Goal: Task Accomplishment & Management: Manage account settings

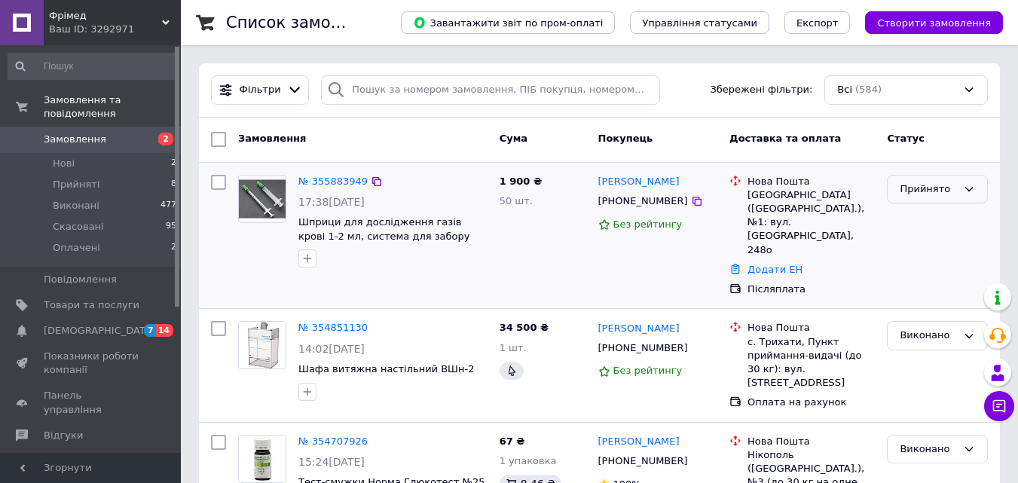
click at [902, 191] on div "Прийнято" at bounding box center [928, 190] width 57 height 16
click at [908, 225] on li "Виконано" at bounding box center [937, 221] width 99 height 28
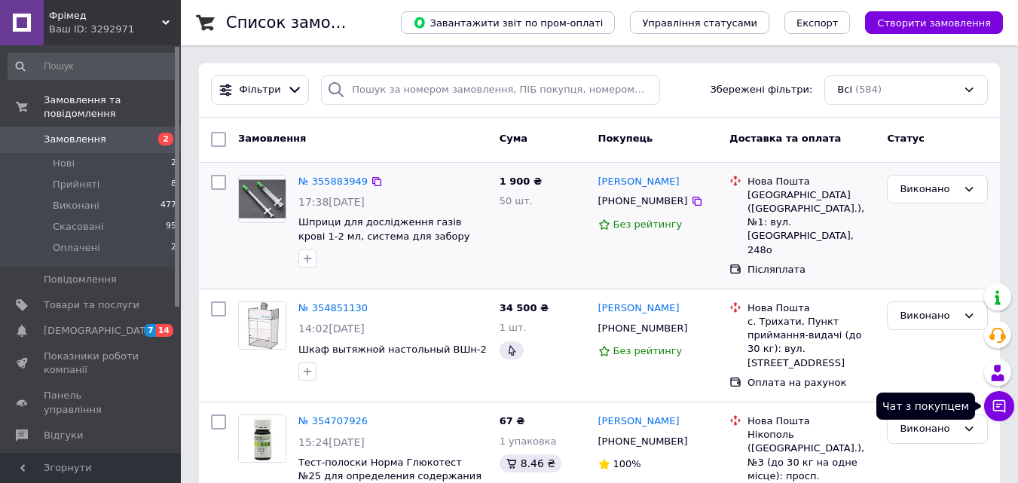
click at [1004, 401] on icon at bounding box center [999, 406] width 13 height 13
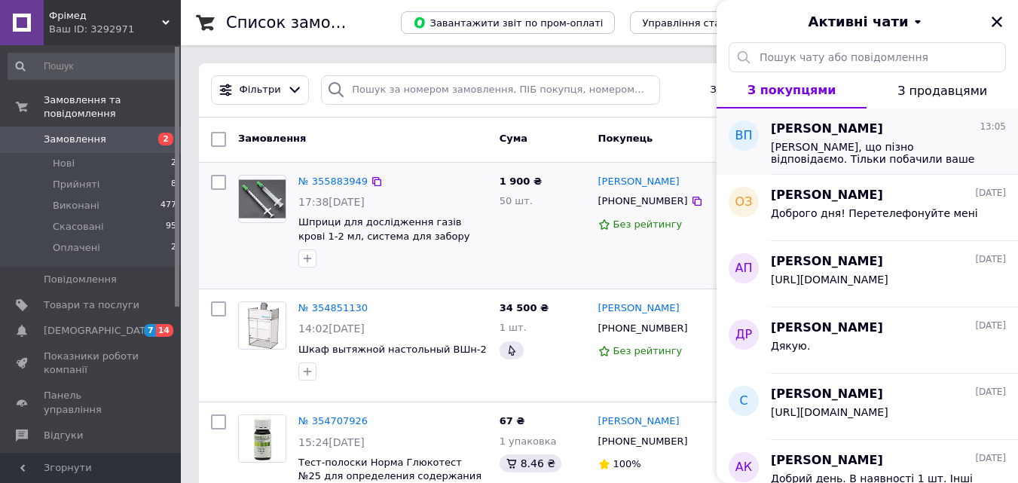
click at [785, 127] on span "[PERSON_NAME]" at bounding box center [827, 129] width 112 height 17
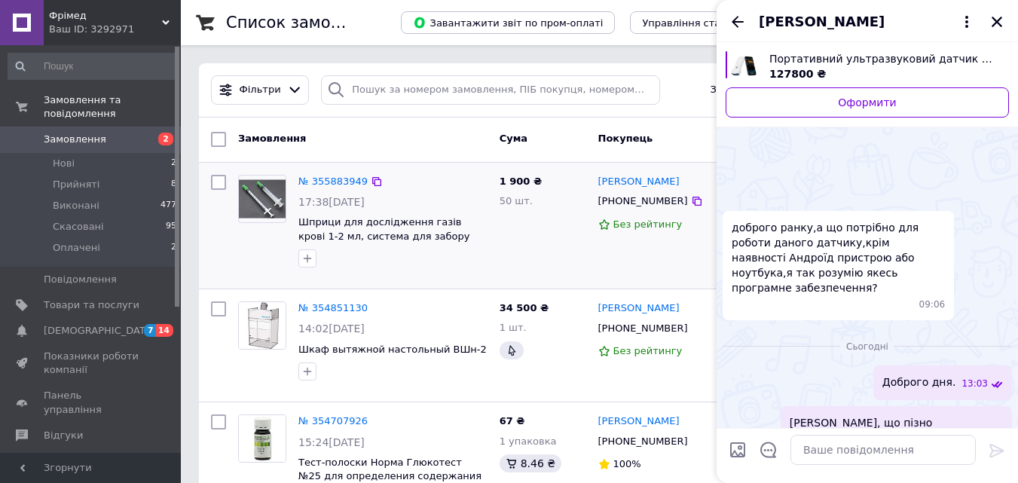
scroll to position [93, 0]
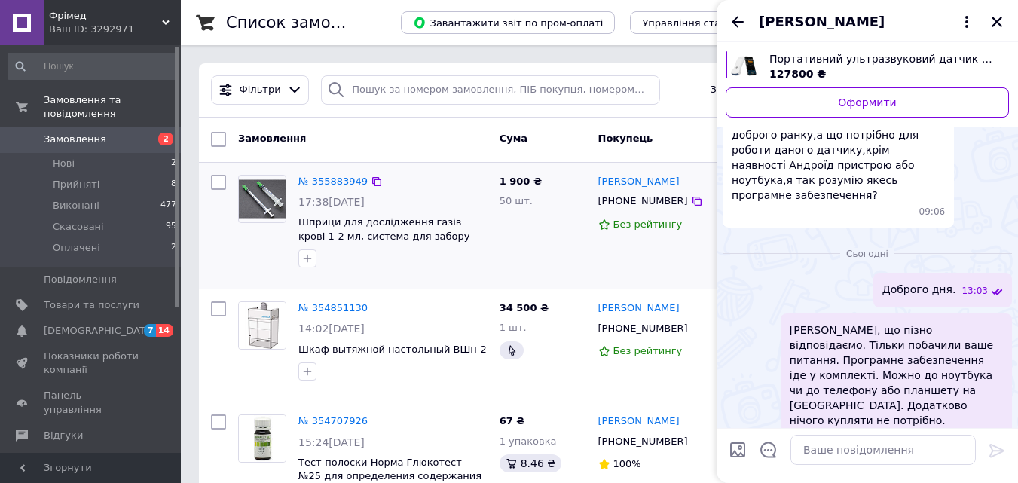
click at [791, 62] on span "Портативний ультразвуковий датчик C10RL 3 в 1 лінійний, конвексний, фазовий" at bounding box center [884, 58] width 228 height 15
click at [769, 57] on div "Портативний ультразвуковий датчик C10RL 3 в 1 лінійний, конвексний, фазовий 127…" at bounding box center [884, 66] width 252 height 30
click at [995, 22] on icon "Закрити" at bounding box center [997, 22] width 14 height 14
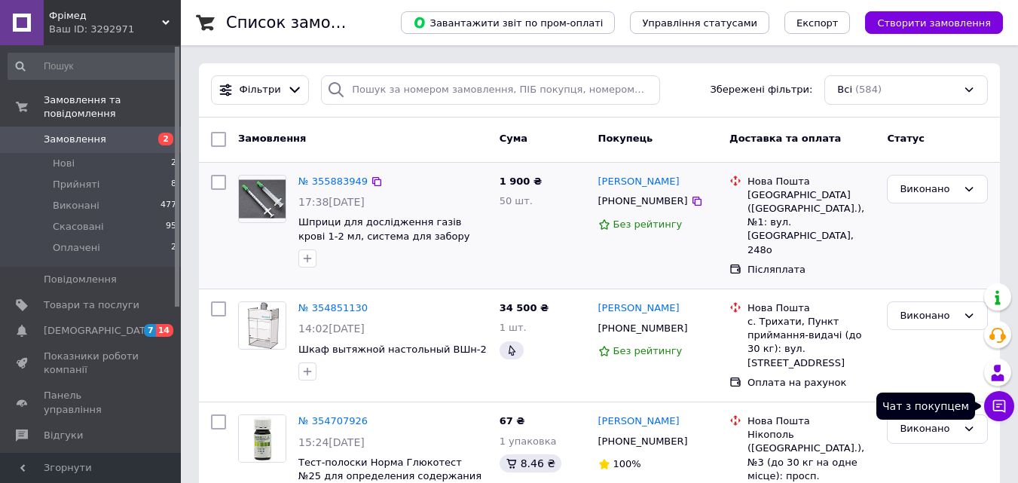
click at [999, 413] on icon at bounding box center [999, 406] width 15 height 15
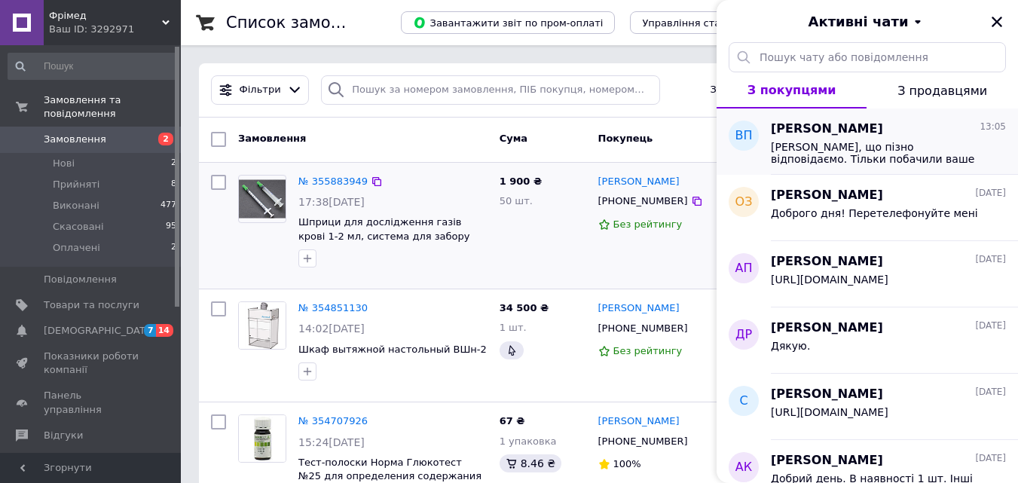
click at [848, 142] on span "[PERSON_NAME], що пізно відповідаємо. Тільки побачили ваше питання. Програмне з…" at bounding box center [878, 153] width 214 height 24
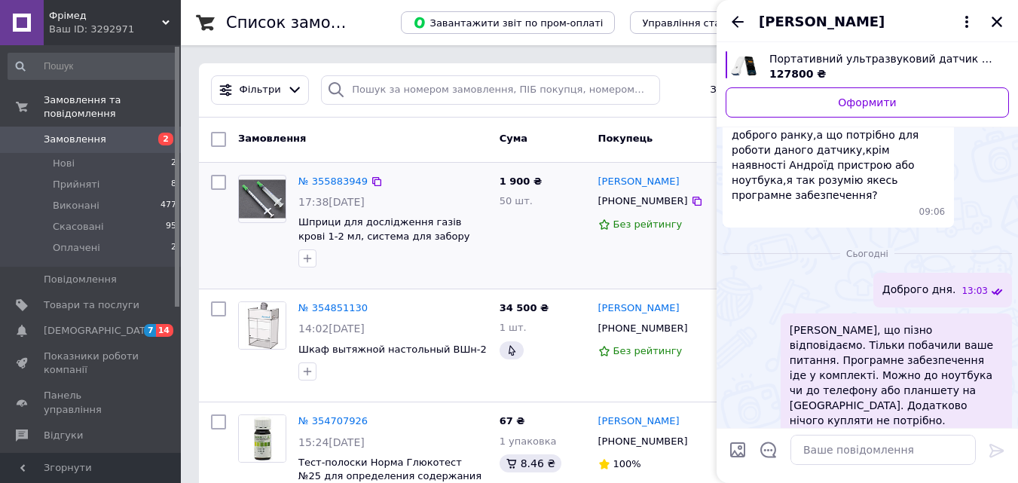
click at [829, 60] on span "Портативний ультразвуковий датчик C10RL 3 в 1 лінійний, конвексний, фазовий" at bounding box center [884, 58] width 228 height 15
click at [797, 66] on span "Портативний ультразвуковий датчик C10RL 3 в 1 лінійний, конвексний, фазовий" at bounding box center [884, 58] width 228 height 15
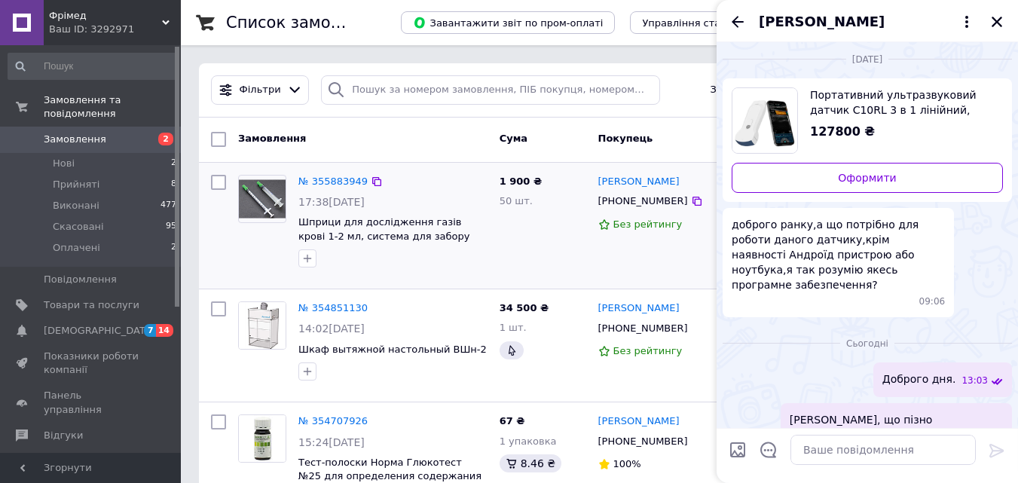
scroll to position [0, 0]
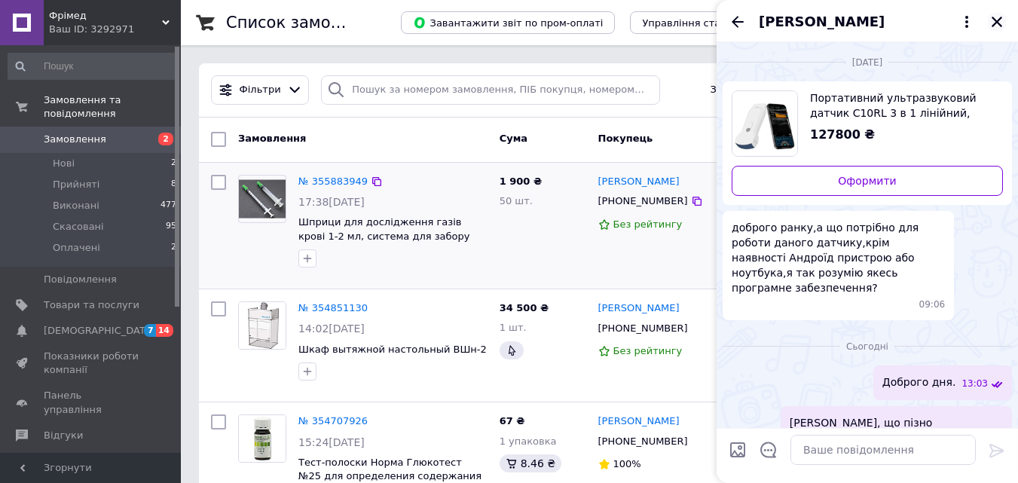
click at [994, 17] on icon "Закрити" at bounding box center [997, 22] width 14 height 14
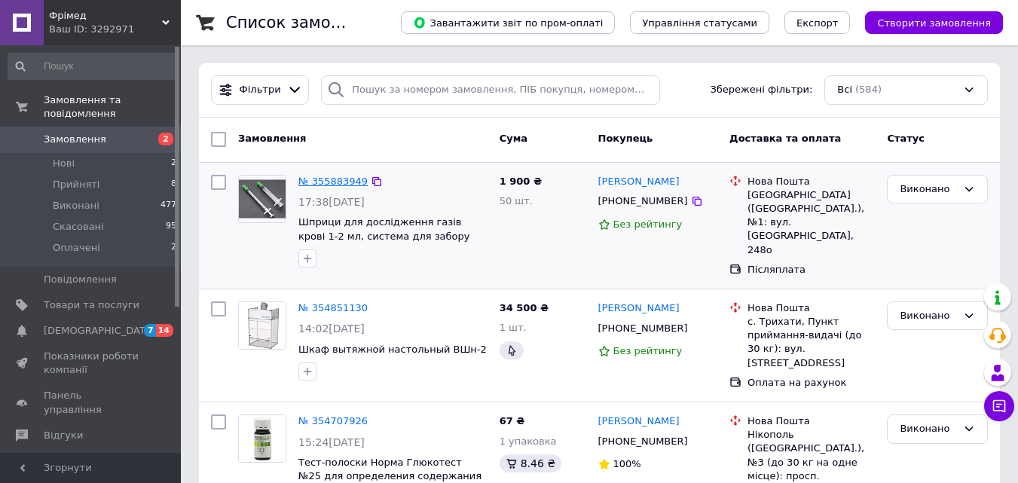
click at [332, 179] on link "№ 355883949" at bounding box center [332, 181] width 69 height 11
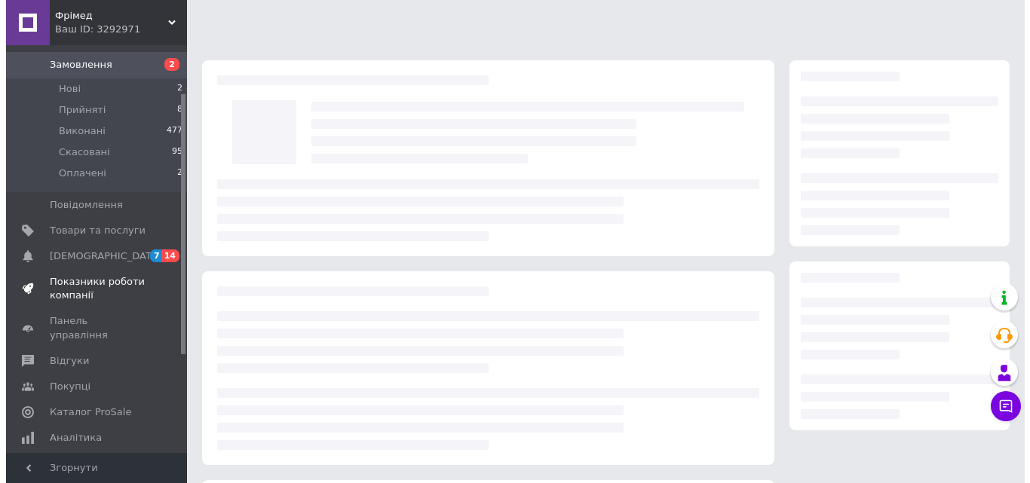
scroll to position [75, 0]
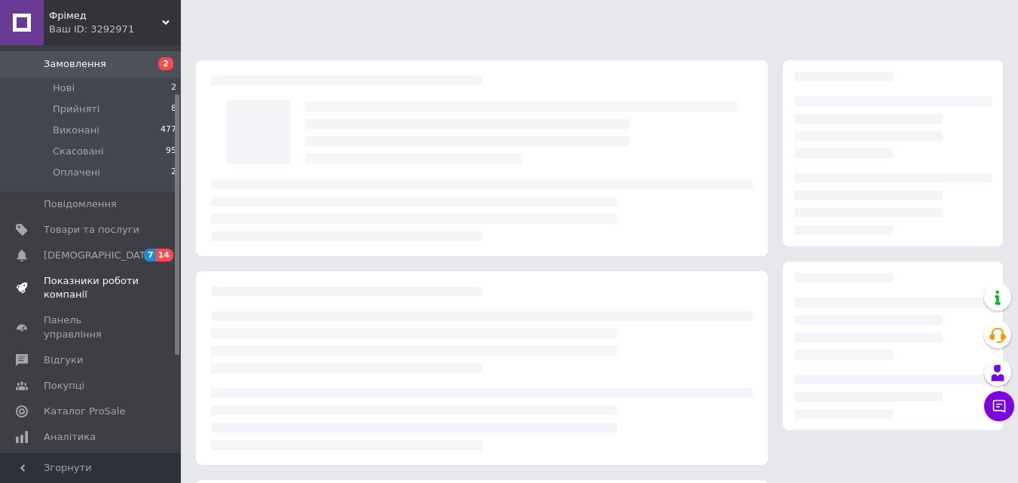
click at [75, 276] on span "Показники роботи компанії" at bounding box center [92, 287] width 96 height 27
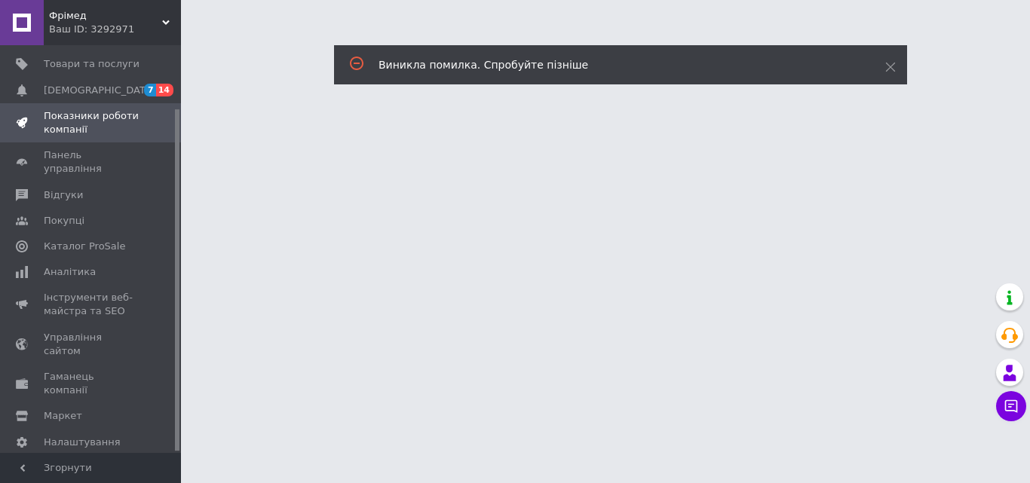
click at [73, 127] on span "Показники роботи компанії" at bounding box center [92, 122] width 96 height 27
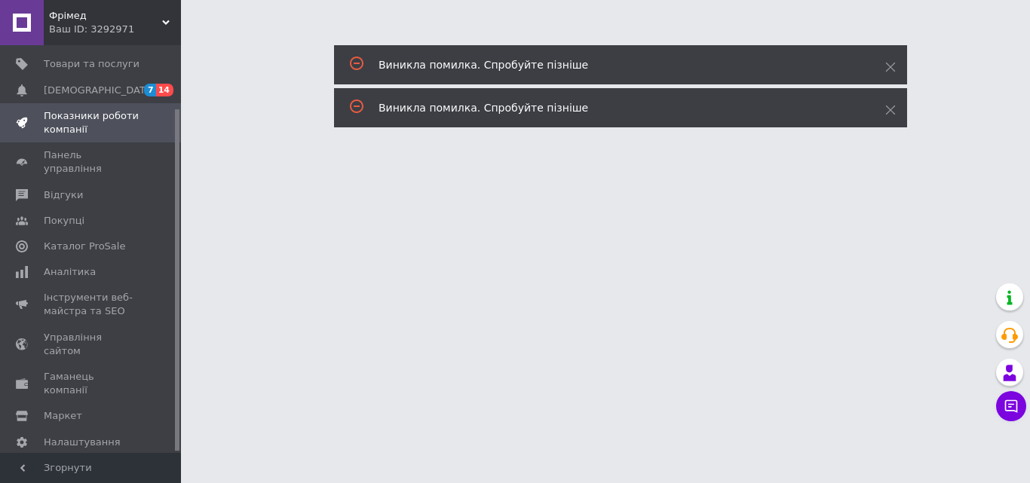
click at [84, 120] on span "Показники роботи компанії" at bounding box center [92, 122] width 96 height 27
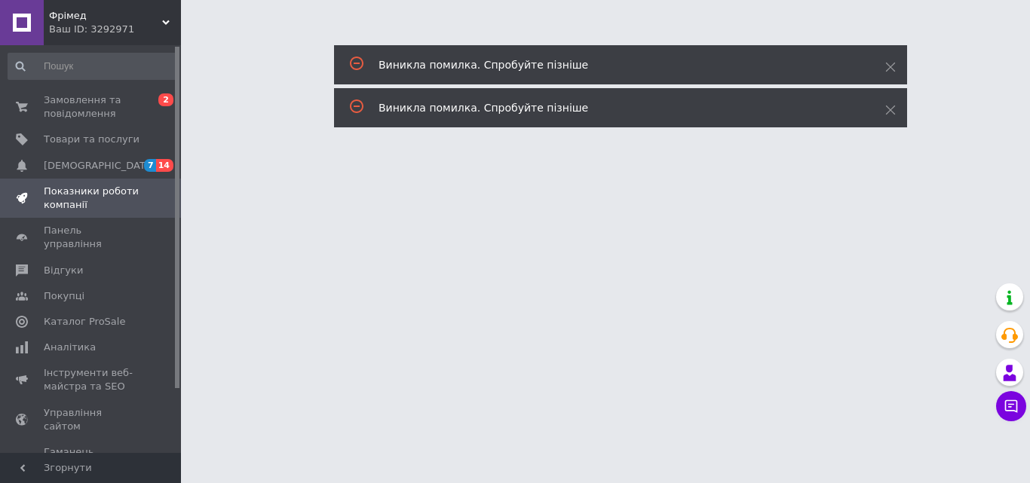
click at [93, 182] on link "Показники роботи компанії" at bounding box center [92, 198] width 185 height 39
click at [93, 188] on span "Показники роботи компанії" at bounding box center [92, 198] width 96 height 27
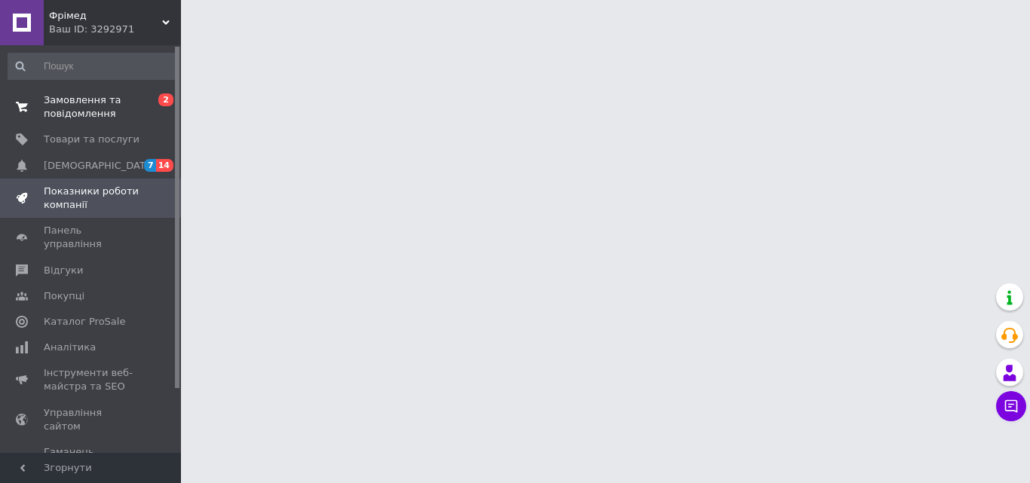
click at [70, 112] on span "Замовлення та повідомлення" at bounding box center [92, 106] width 96 height 27
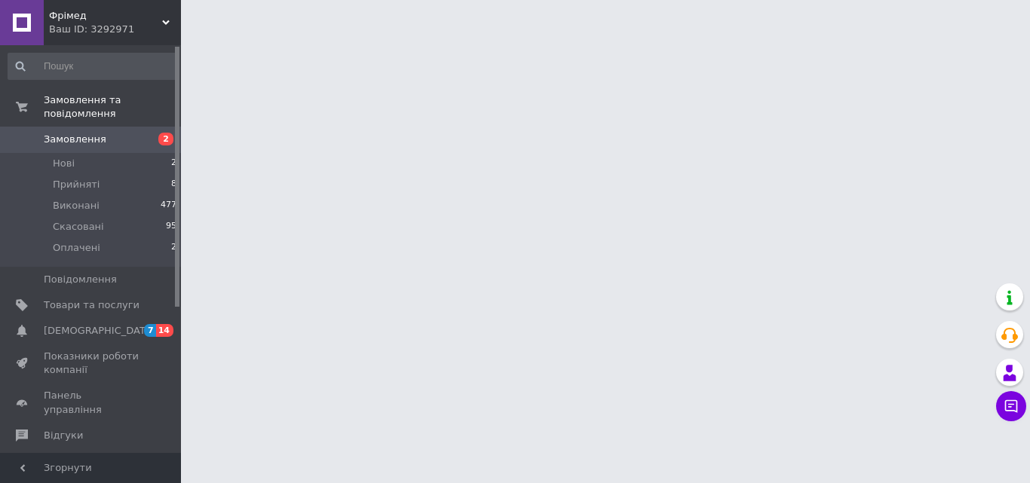
click at [60, 133] on span "Замовлення" at bounding box center [75, 140] width 63 height 14
click at [93, 133] on span "Замовлення" at bounding box center [75, 140] width 63 height 14
click at [84, 133] on span "Замовлення" at bounding box center [75, 140] width 63 height 14
click at [78, 133] on span "Замовлення" at bounding box center [75, 140] width 63 height 14
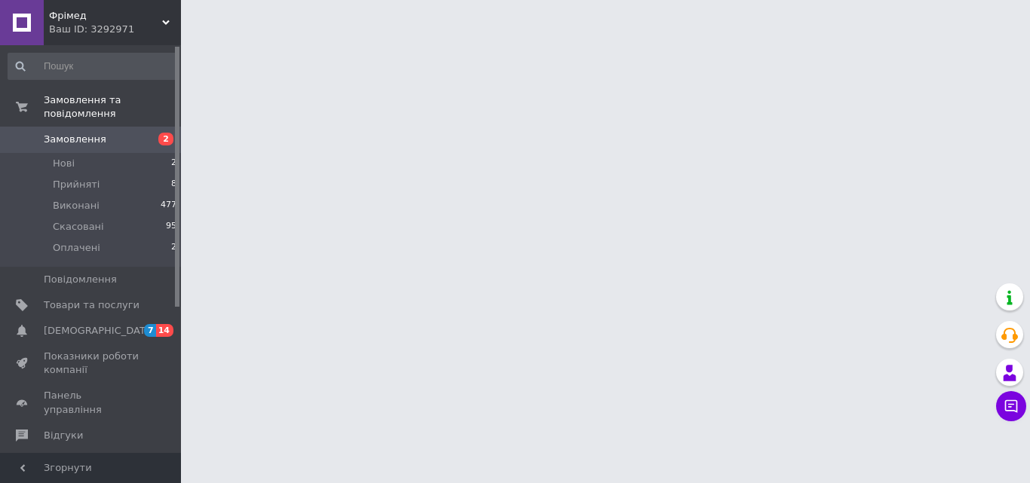
click at [64, 133] on span "Замовлення" at bounding box center [75, 140] width 63 height 14
